Goal: Information Seeking & Learning: Learn about a topic

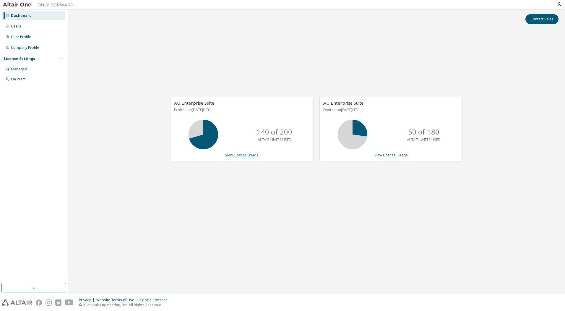
click at [230, 155] on link "View License Usage" at bounding box center [241, 155] width 33 height 5
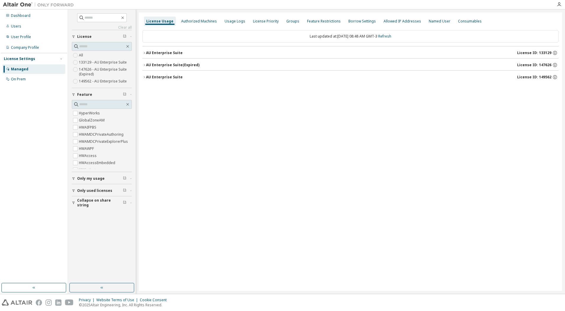
click at [95, 136] on label "HWAMDCPrivateAuthoring" at bounding box center [102, 134] width 46 height 7
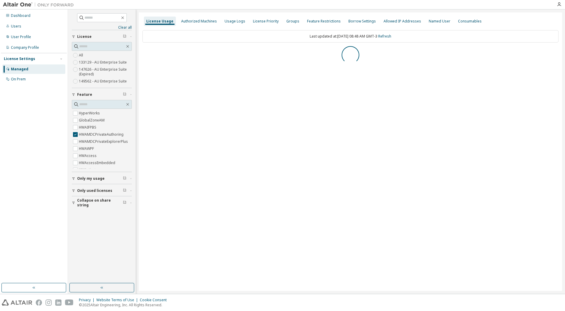
click at [95, 184] on button "Only used licenses" at bounding box center [102, 190] width 60 height 13
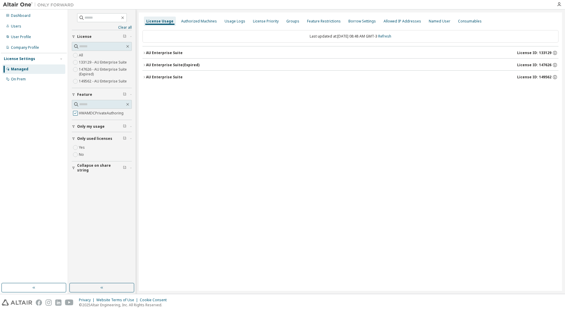
click at [87, 114] on label "HWAMDCPrivateAuthoring" at bounding box center [102, 113] width 46 height 7
click at [86, 191] on span "Only used licenses" at bounding box center [94, 190] width 35 height 5
click at [146, 75] on div "AU Enterprise Suite" at bounding box center [164, 77] width 37 height 5
click at [150, 91] on button "HWAcusolve 50000 of 2147483647 used v26.0 Expire date: [DATE]" at bounding box center [351, 89] width 406 height 13
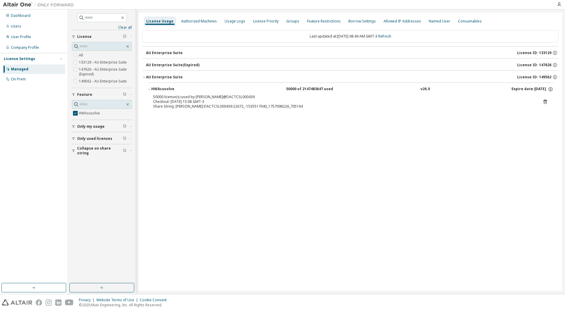
click at [100, 138] on span "Only used licenses" at bounding box center [94, 138] width 35 height 5
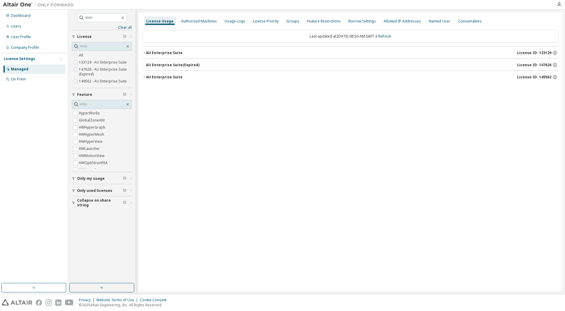
click at [94, 193] on button "Only used licenses" at bounding box center [102, 190] width 60 height 13
click at [206, 24] on div "Authorized Machines" at bounding box center [199, 21] width 40 height 9
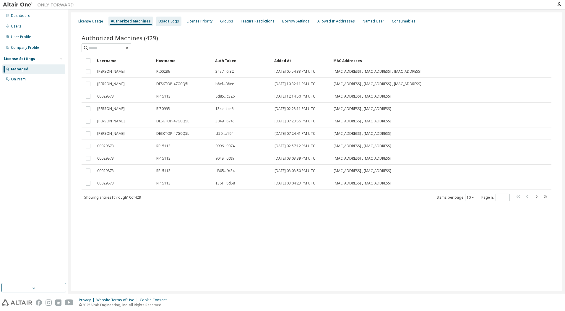
click at [167, 21] on div "Usage Logs" at bounding box center [168, 21] width 21 height 5
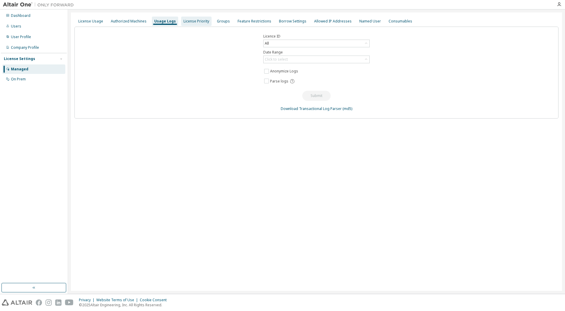
click at [190, 20] on div "License Priority" at bounding box center [197, 21] width 26 height 5
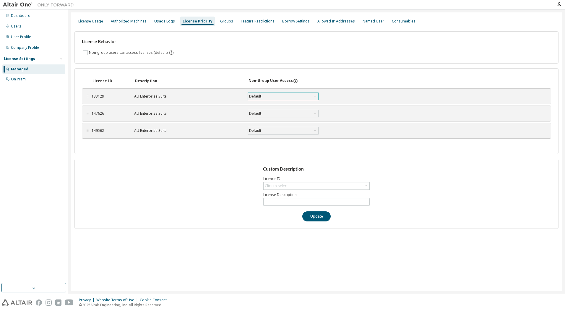
click at [317, 96] on icon at bounding box center [315, 96] width 6 height 6
click at [226, 21] on div "Groups" at bounding box center [226, 21] width 13 height 5
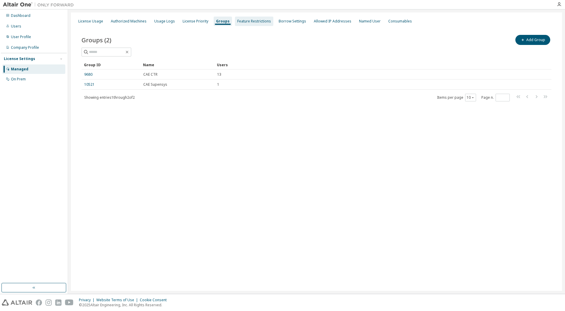
click at [243, 25] on div "Feature Restrictions" at bounding box center [254, 21] width 38 height 9
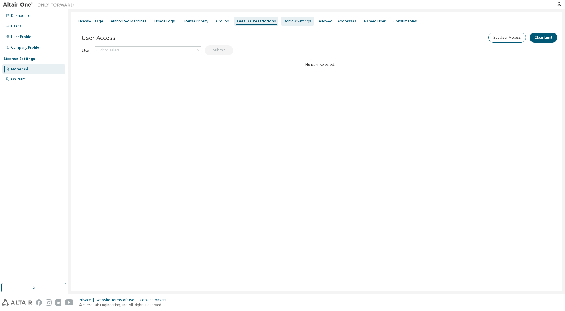
click at [281, 24] on div "Borrow Settings" at bounding box center [297, 21] width 32 height 9
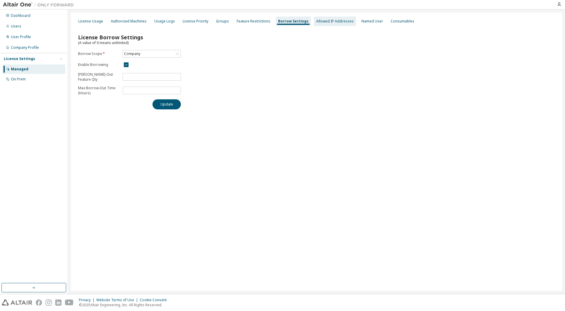
click at [322, 21] on div "Allowed IP Addresses" at bounding box center [335, 21] width 38 height 5
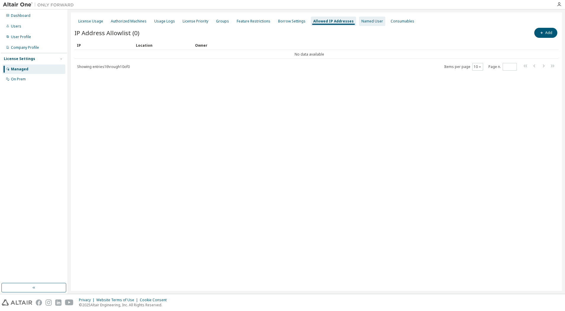
click at [362, 23] on div "Named User" at bounding box center [373, 21] width 22 height 5
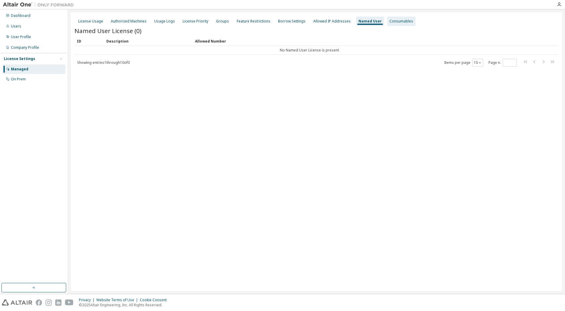
click at [394, 21] on div "Consumables" at bounding box center [402, 21] width 24 height 5
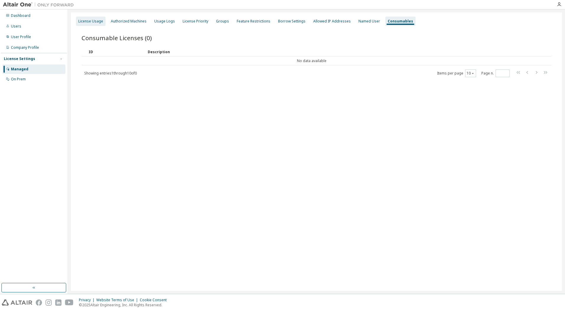
click at [90, 25] on div "License Usage" at bounding box center [91, 21] width 30 height 9
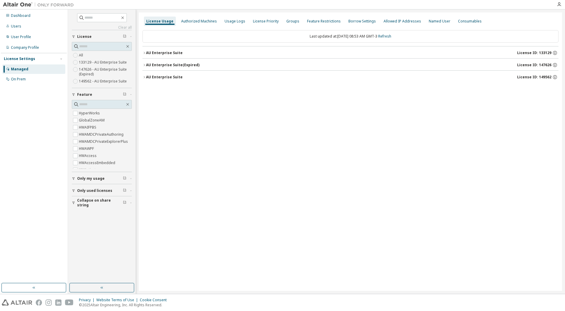
click at [94, 192] on span "Only used licenses" at bounding box center [94, 190] width 35 height 5
drag, startPoint x: 125, startPoint y: 126, endPoint x: 129, endPoint y: 117, distance: 9.9
click at [129, 117] on div "HyperWorks GlobalZoneAM HWHyperGraph HWHyperMesh HWHyperView HWLauncher HWMotio…" at bounding box center [102, 139] width 60 height 59
drag, startPoint x: 127, startPoint y: 137, endPoint x: 129, endPoint y: 176, distance: 39.7
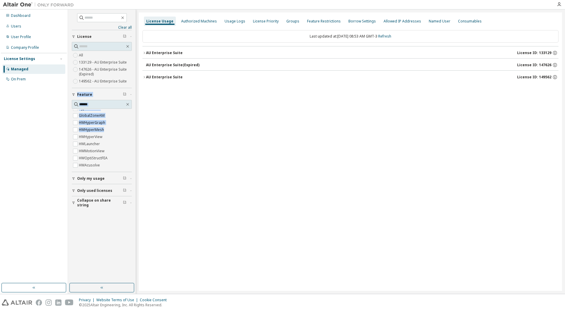
click at [129, 176] on div "Collapse on share string Only used licenses Only my usage Feature HyperWorks Gl…" at bounding box center [102, 119] width 60 height 178
drag, startPoint x: 129, startPoint y: 176, endPoint x: 210, endPoint y: 172, distance: 81.1
click at [210, 172] on div "License Usage Authorized Machines Usage Logs License Priority Groups Feature Re…" at bounding box center [350, 151] width 423 height 278
click at [32, 18] on div "Dashboard" at bounding box center [33, 15] width 63 height 9
